Goal: Check status: Check status

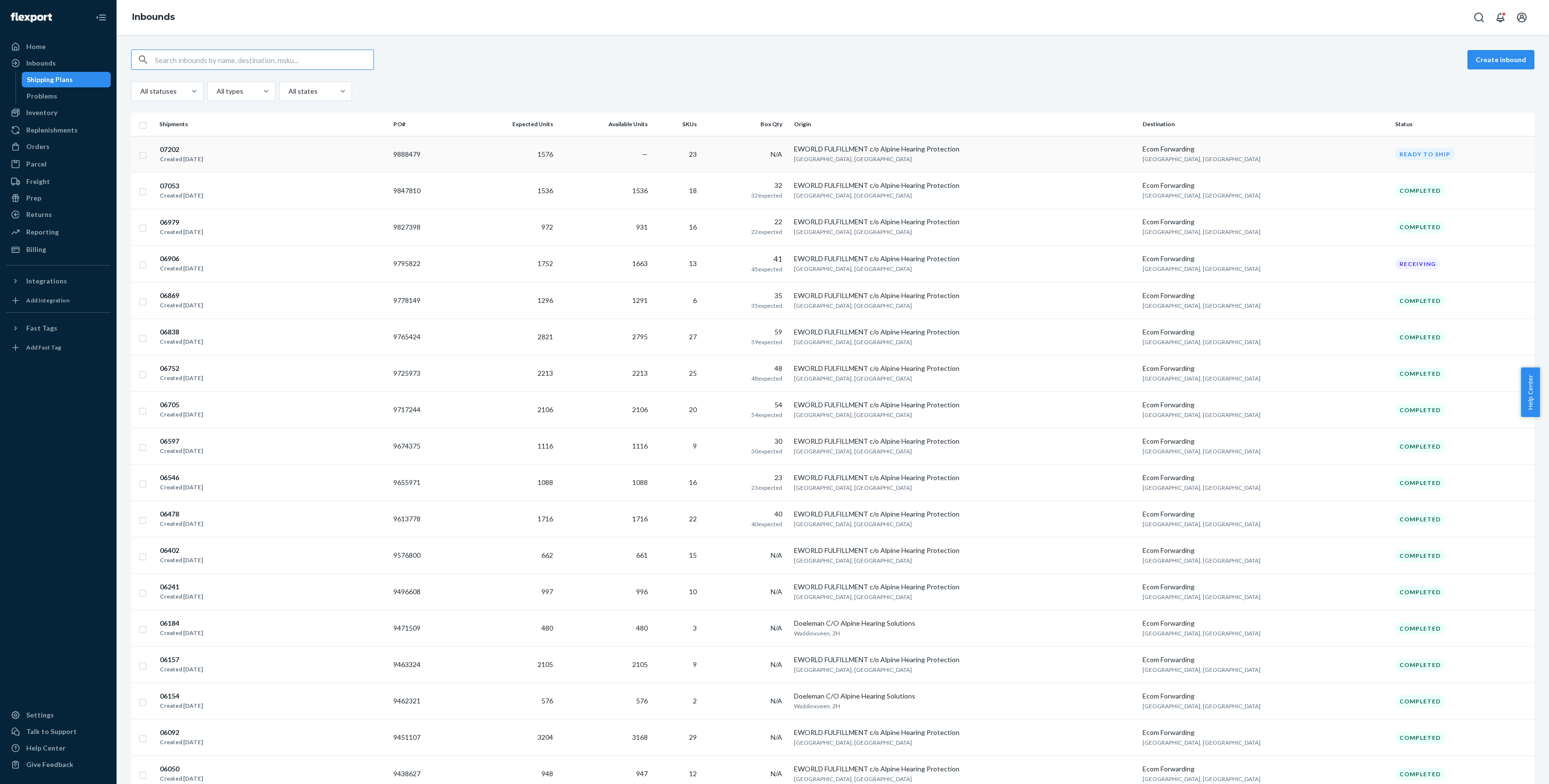
click at [652, 158] on td "—" at bounding box center [604, 154] width 95 height 36
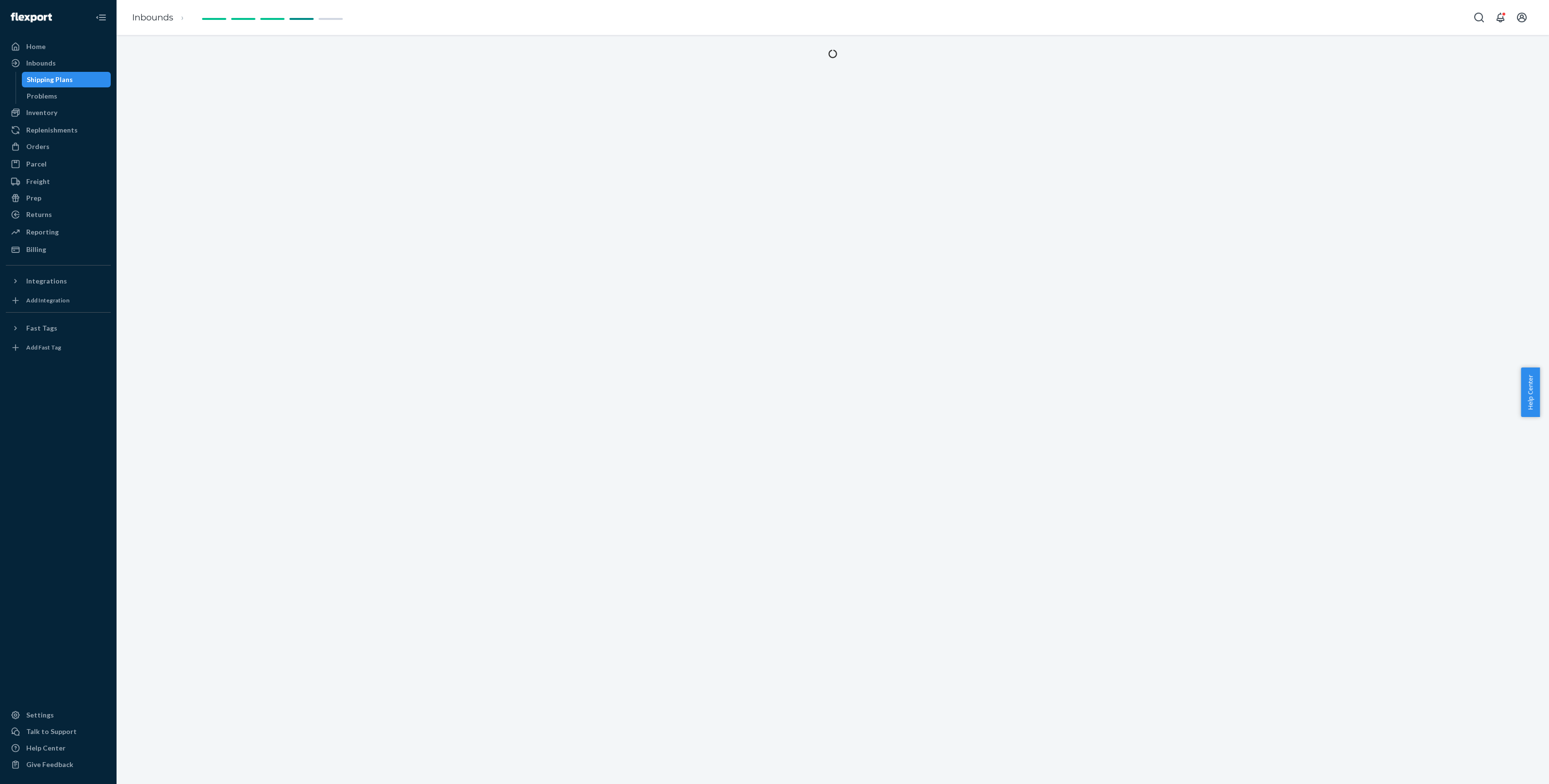
click at [34, 81] on div "Shipping Plans" at bounding box center [49, 79] width 46 height 10
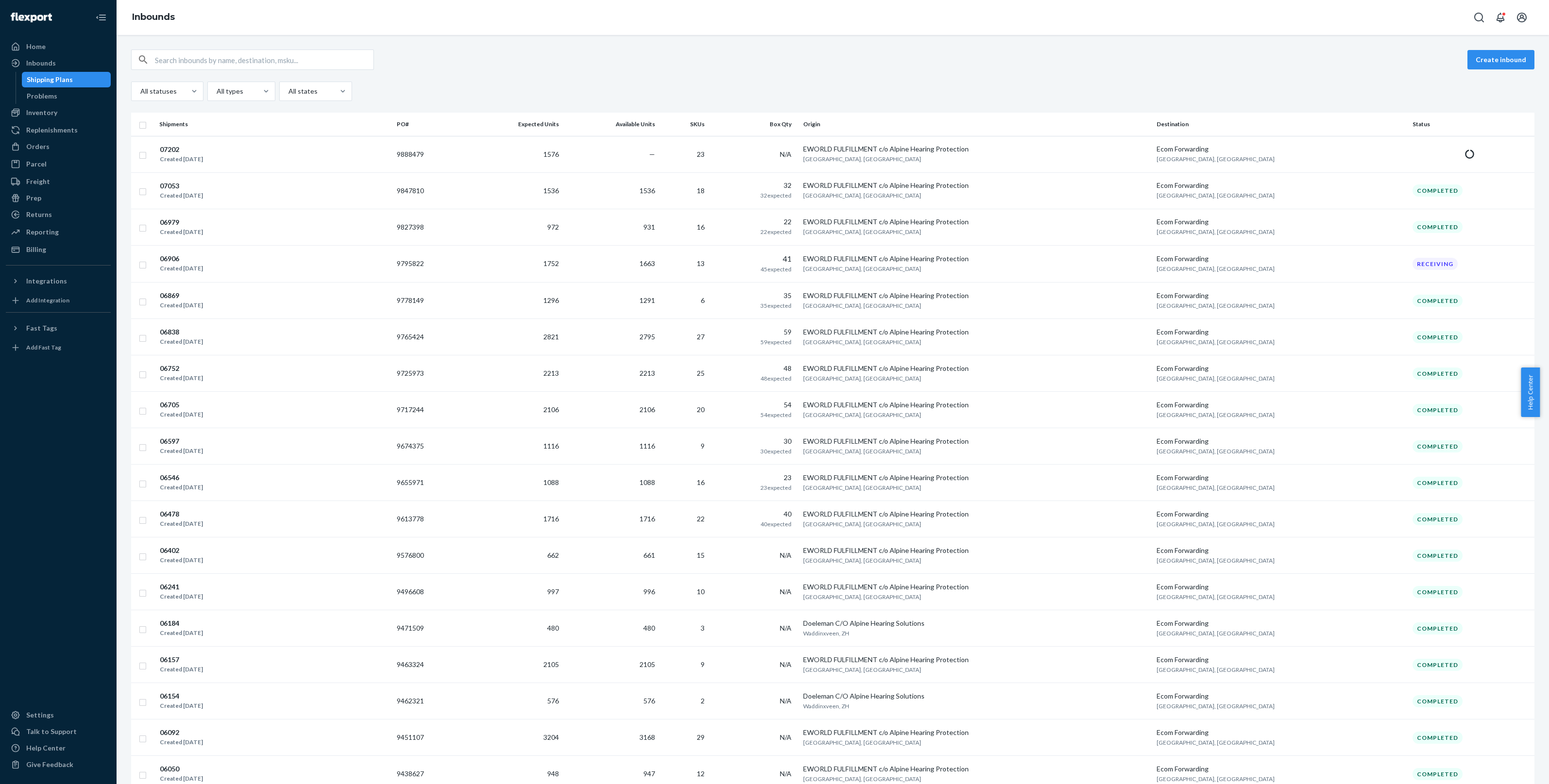
click at [789, 270] on div "41 45 expected" at bounding box center [754, 264] width 75 height 21
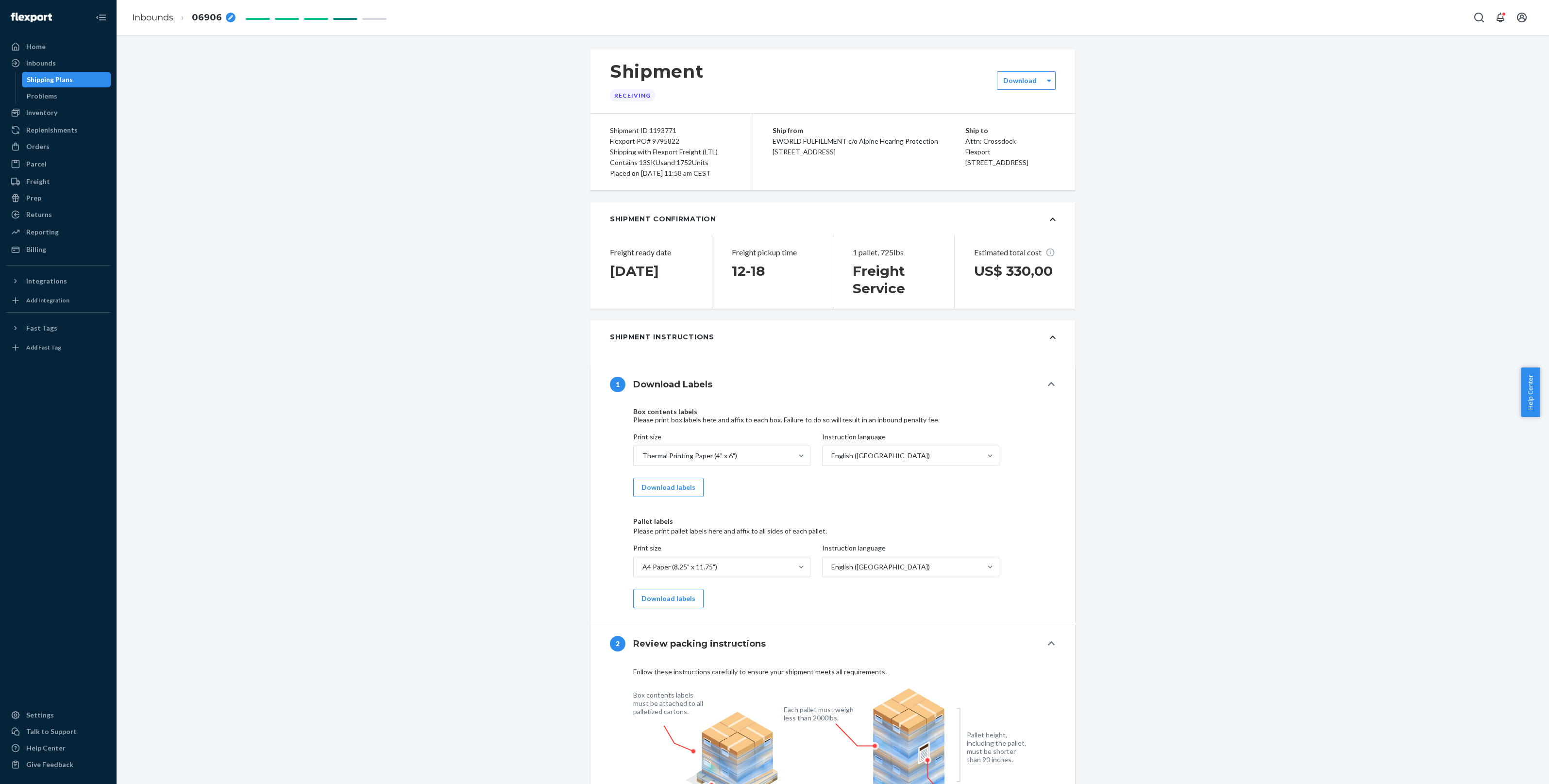
click at [847, 342] on div "Shipment Instructions" at bounding box center [833, 336] width 485 height 33
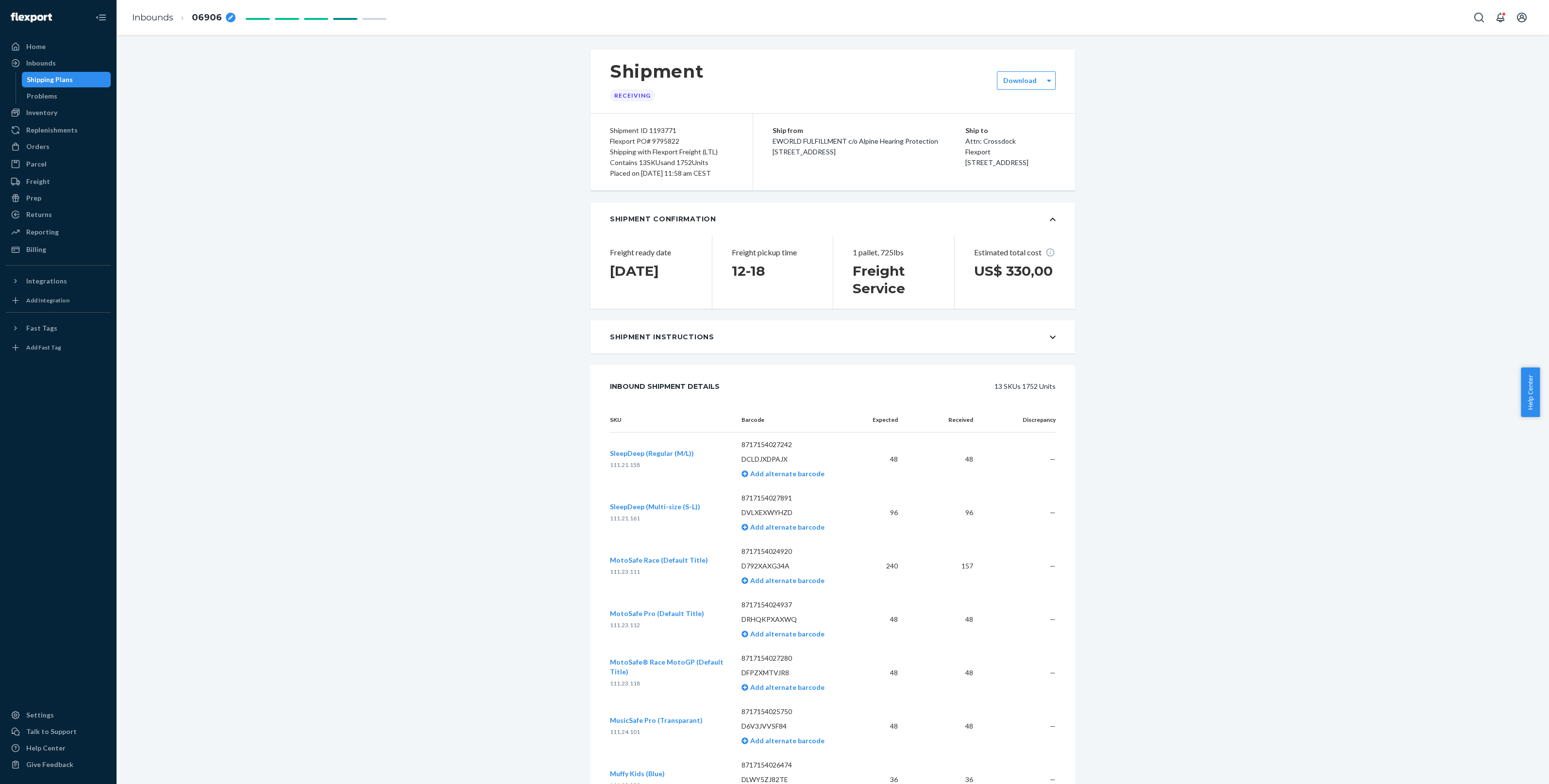
click at [849, 375] on div "Inbound Shipment Details 13 SKUs 1752 Units" at bounding box center [833, 386] width 485 height 43
click at [848, 391] on div "13 SKUs 1752 Units" at bounding box center [899, 386] width 314 height 19
click at [1018, 88] on div "Download" at bounding box center [1027, 81] width 58 height 18
click at [1283, 130] on div "Shipment Receiving option [object Object] focused, 2 of 5. 5 results available.…" at bounding box center [833, 611] width 1418 height 1124
click at [57, 92] on div "Problems" at bounding box center [66, 96] width 88 height 14
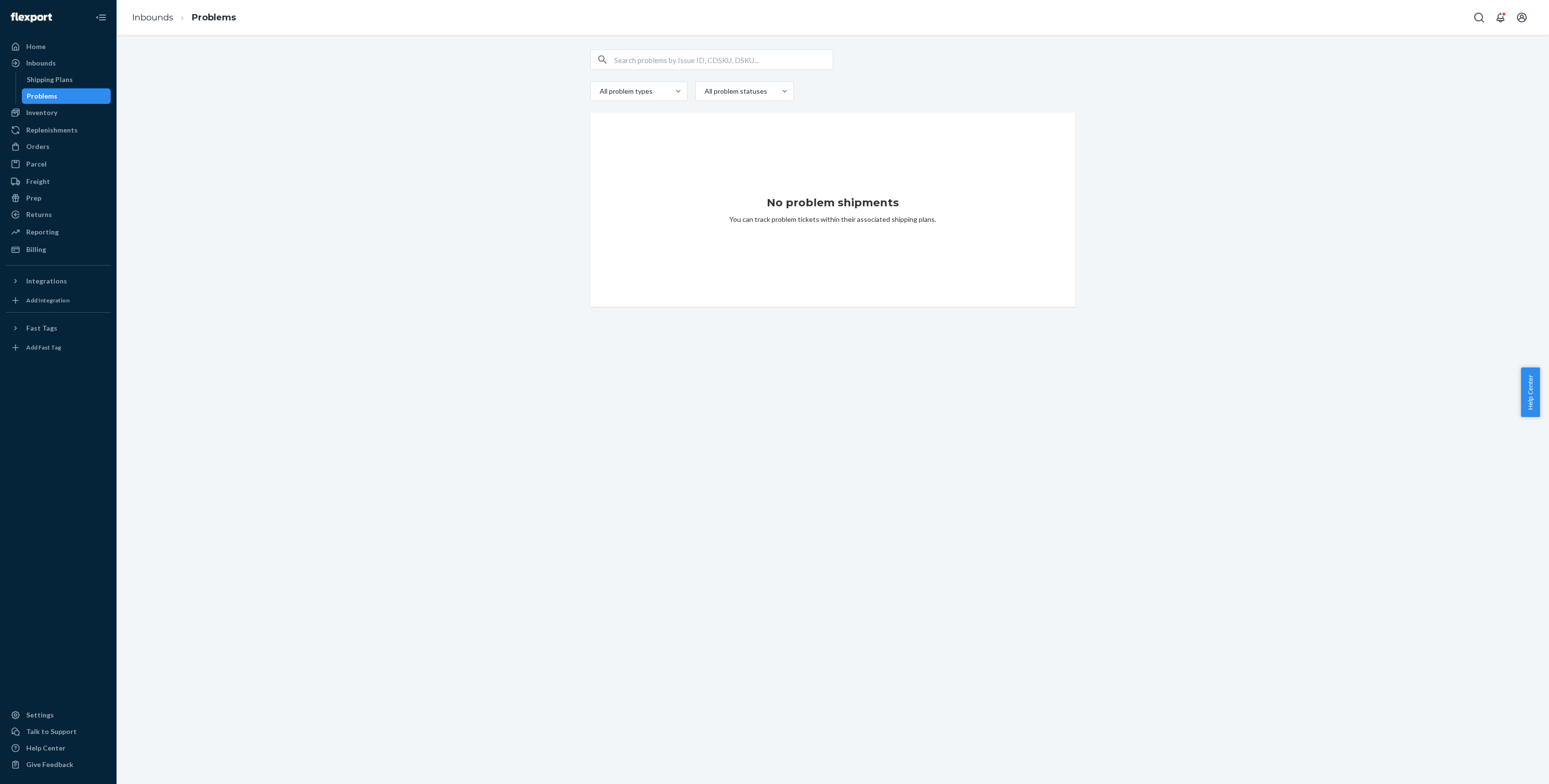
drag, startPoint x: 82, startPoint y: 99, endPoint x: 83, endPoint y: 112, distance: 13.0
click at [82, 101] on div "Problems" at bounding box center [66, 96] width 88 height 14
click at [83, 112] on div "Inventory" at bounding box center [58, 112] width 103 height 14
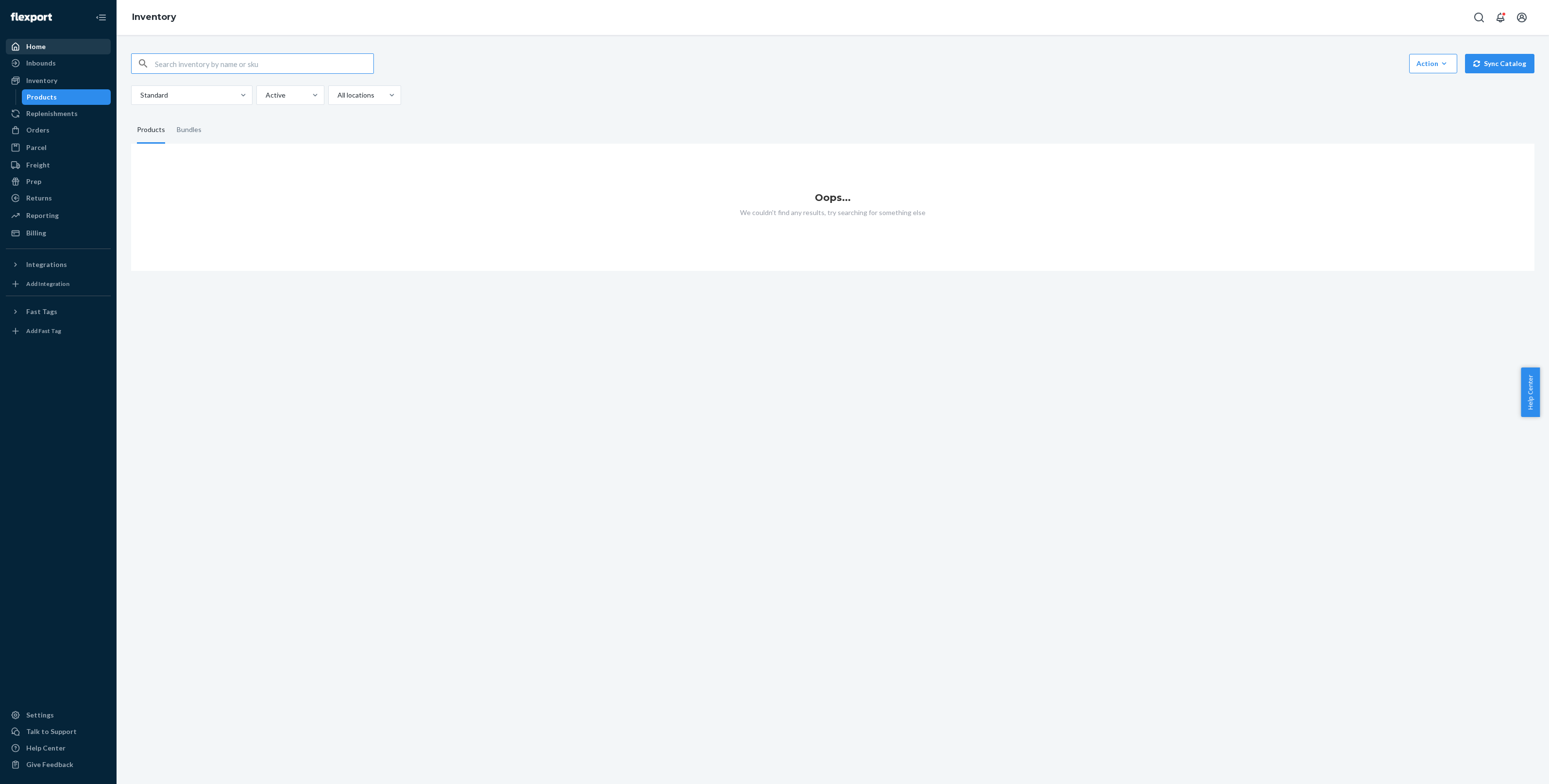
click at [77, 53] on div "Home" at bounding box center [58, 46] width 103 height 14
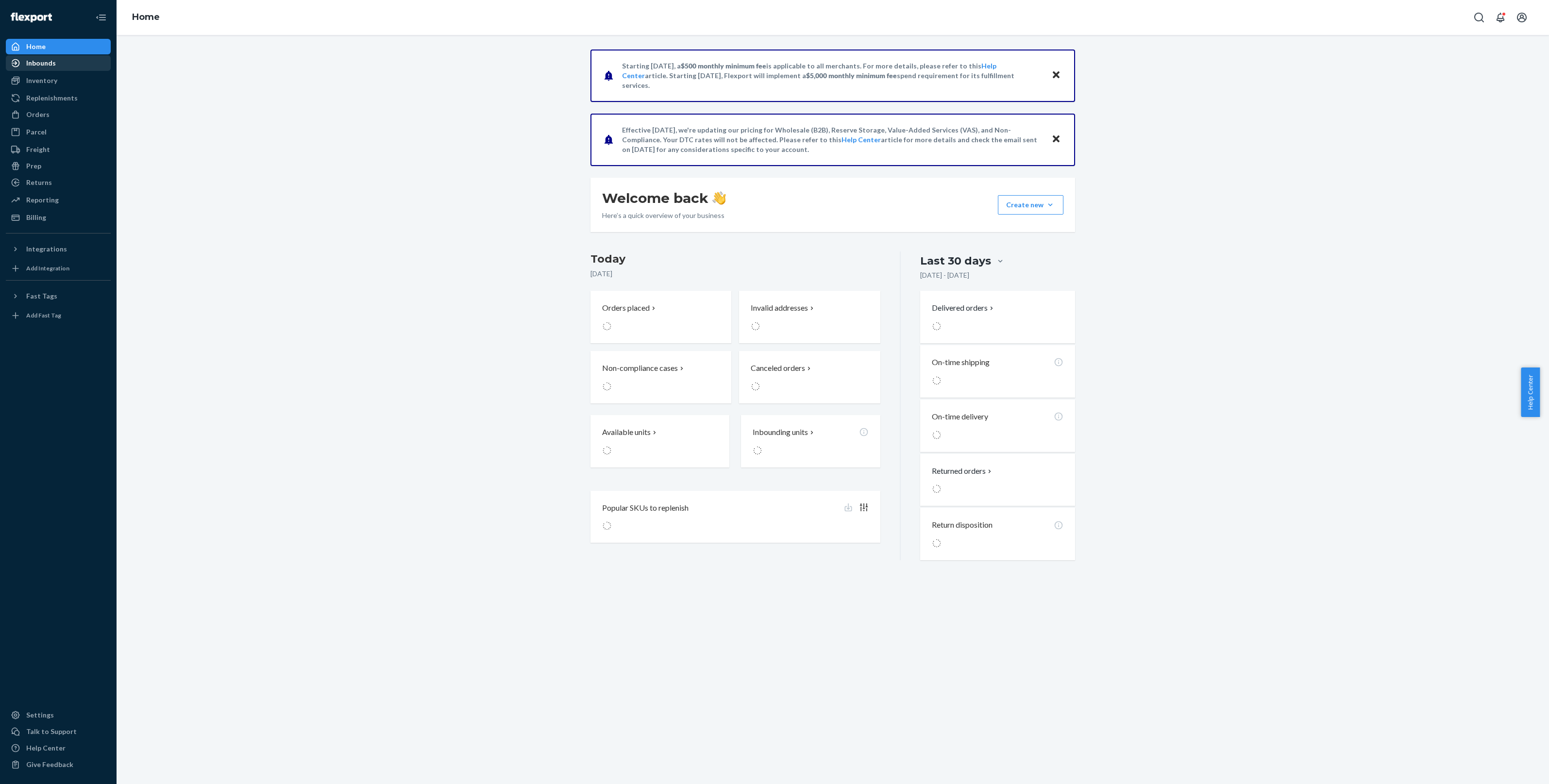
click at [78, 61] on div "Inbounds" at bounding box center [58, 63] width 103 height 14
